Goal: Find specific page/section: Find specific page/section

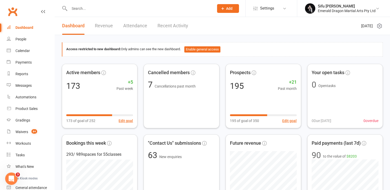
click at [80, 10] on input "text" at bounding box center [139, 8] width 143 height 7
type input "e"
type input "k"
click at [84, 9] on input "text" at bounding box center [139, 8] width 143 height 7
paste input "[PERSON_NAME]"
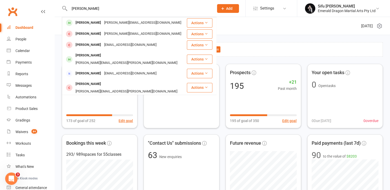
scroll to position [11, 0]
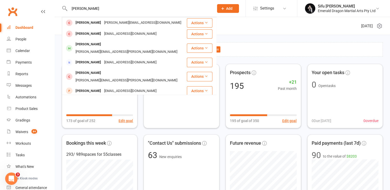
type input "[PERSON_NAME]"
click at [141, 9] on input "[PERSON_NAME]" at bounding box center [139, 8] width 143 height 7
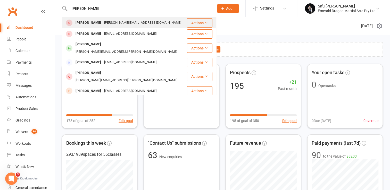
click at [118, 23] on div "[PERSON_NAME][EMAIL_ADDRESS][DOMAIN_NAME]" at bounding box center [143, 22] width 80 height 7
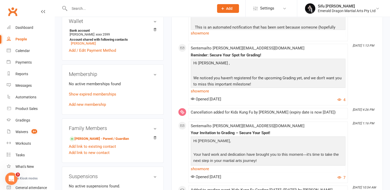
scroll to position [166, 0]
click at [95, 136] on link "[PERSON_NAME] - Parent / Guardian" at bounding box center [99, 138] width 59 height 5
